Goal: Task Accomplishment & Management: Manage account settings

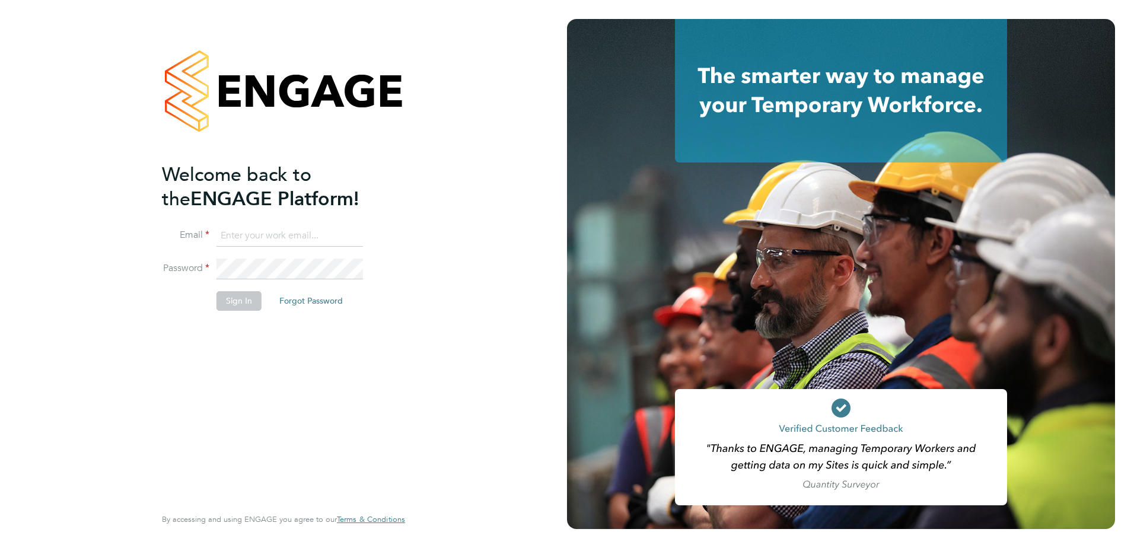
click at [234, 235] on input at bounding box center [289, 235] width 146 height 21
type input "[PERSON_NAME][EMAIL_ADDRESS][DOMAIN_NAME]"
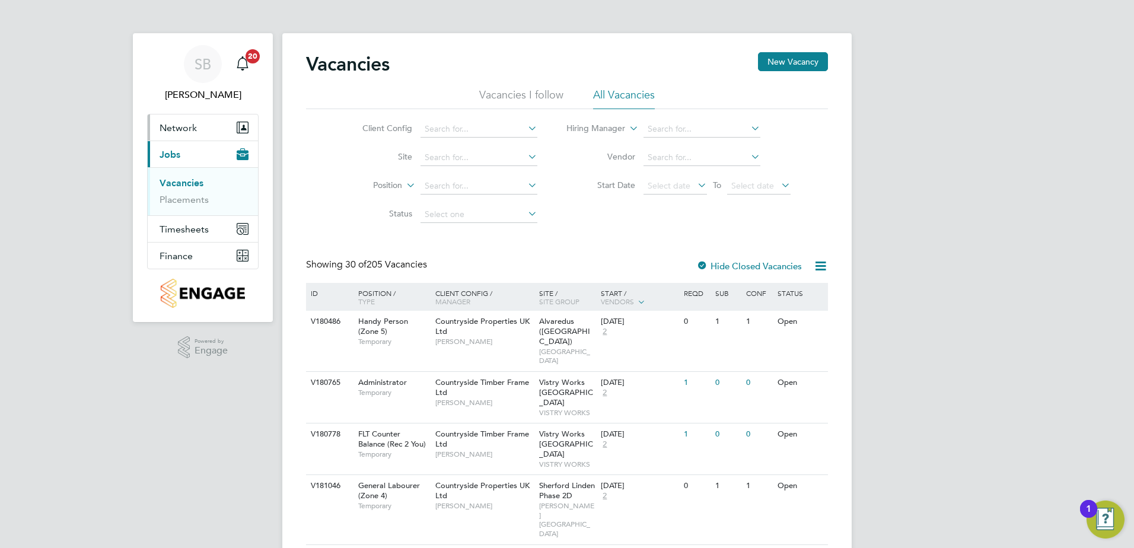
click at [170, 134] on button "Network" at bounding box center [203, 127] width 110 height 26
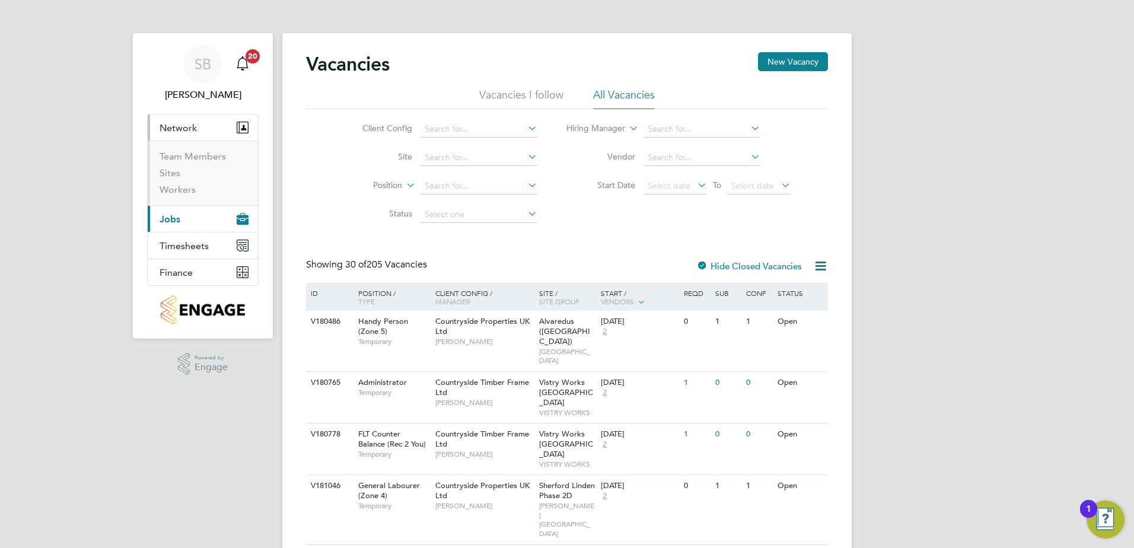
click at [167, 150] on ul "Team Members Sites Workers" at bounding box center [203, 173] width 110 height 65
click at [165, 158] on link "Team Members" at bounding box center [193, 156] width 66 height 11
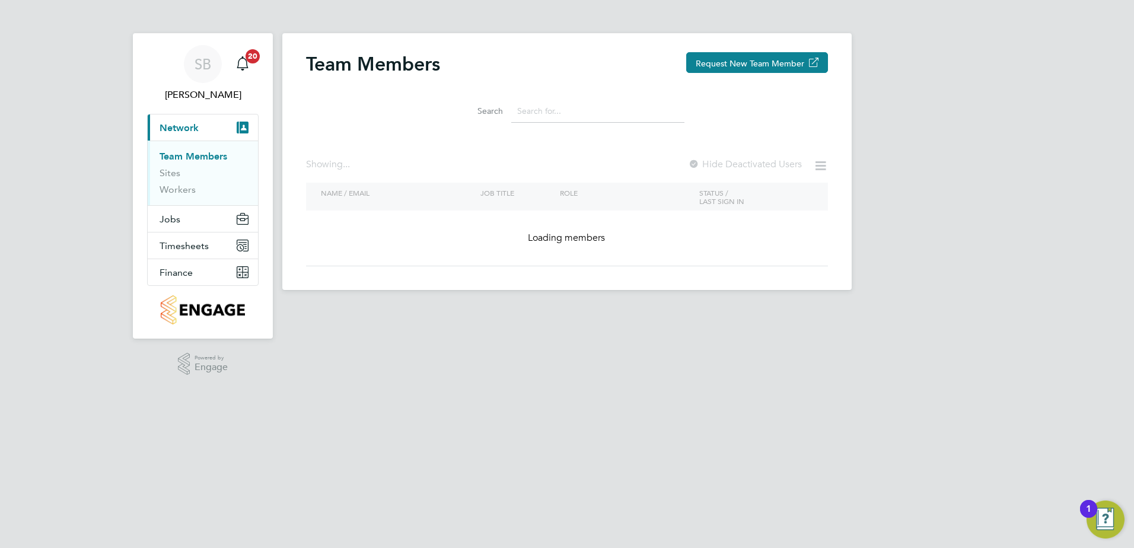
click at [566, 114] on input at bounding box center [597, 111] width 173 height 23
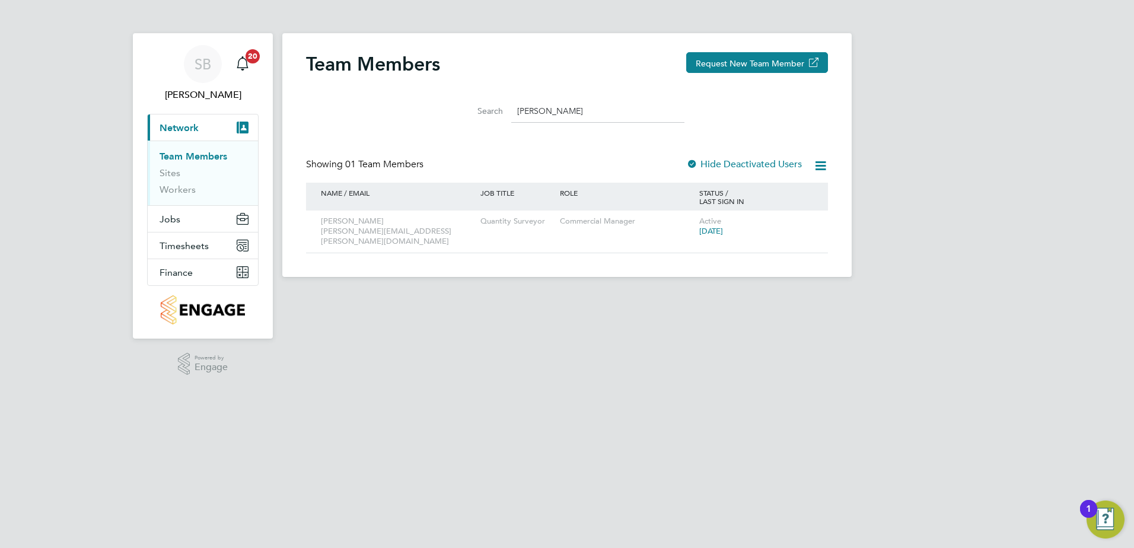
type input "[PERSON_NAME]"
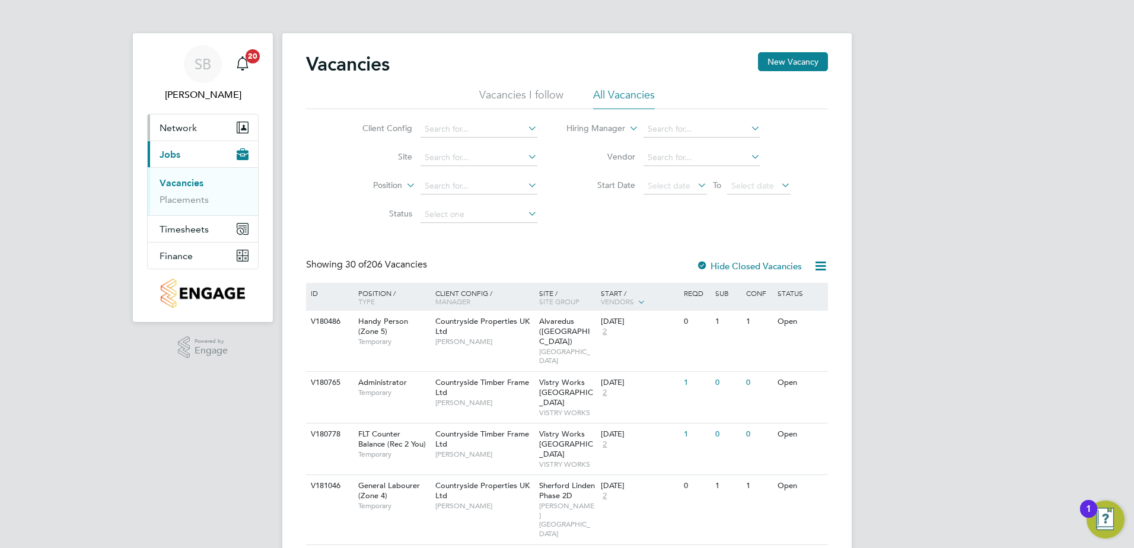
click at [188, 122] on span "Network" at bounding box center [178, 127] width 37 height 11
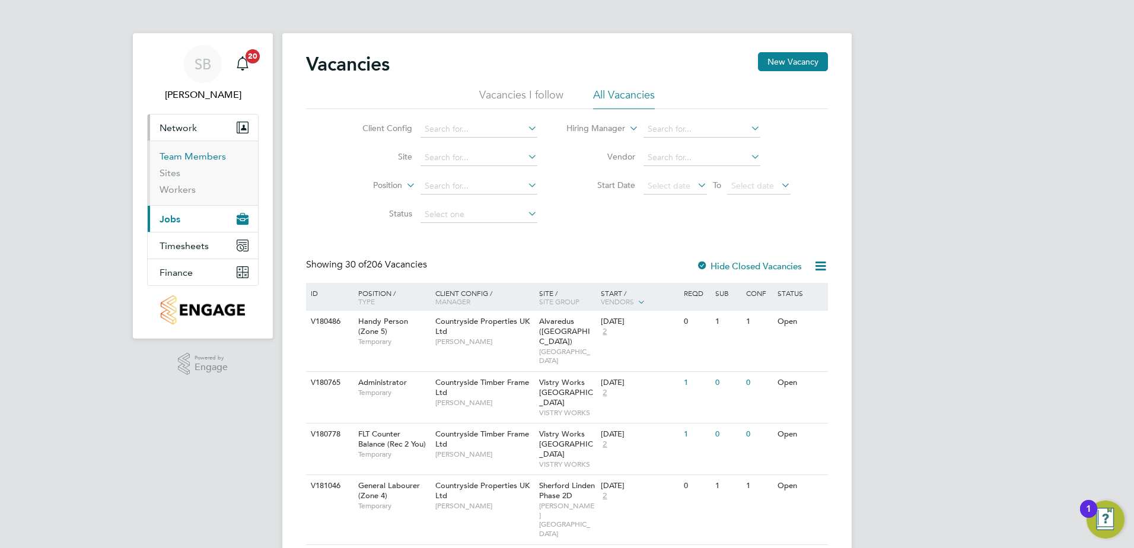
click at [186, 154] on link "Team Members" at bounding box center [193, 156] width 66 height 11
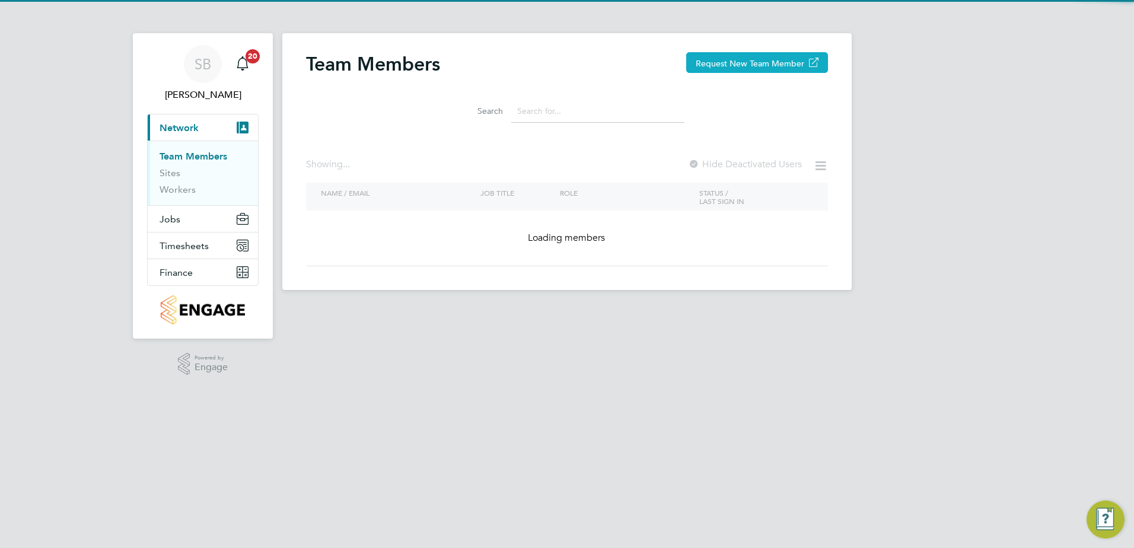
click at [729, 60] on button "Request New Team Member" at bounding box center [757, 62] width 142 height 21
